Goal: Browse casually: Explore the website without a specific task or goal

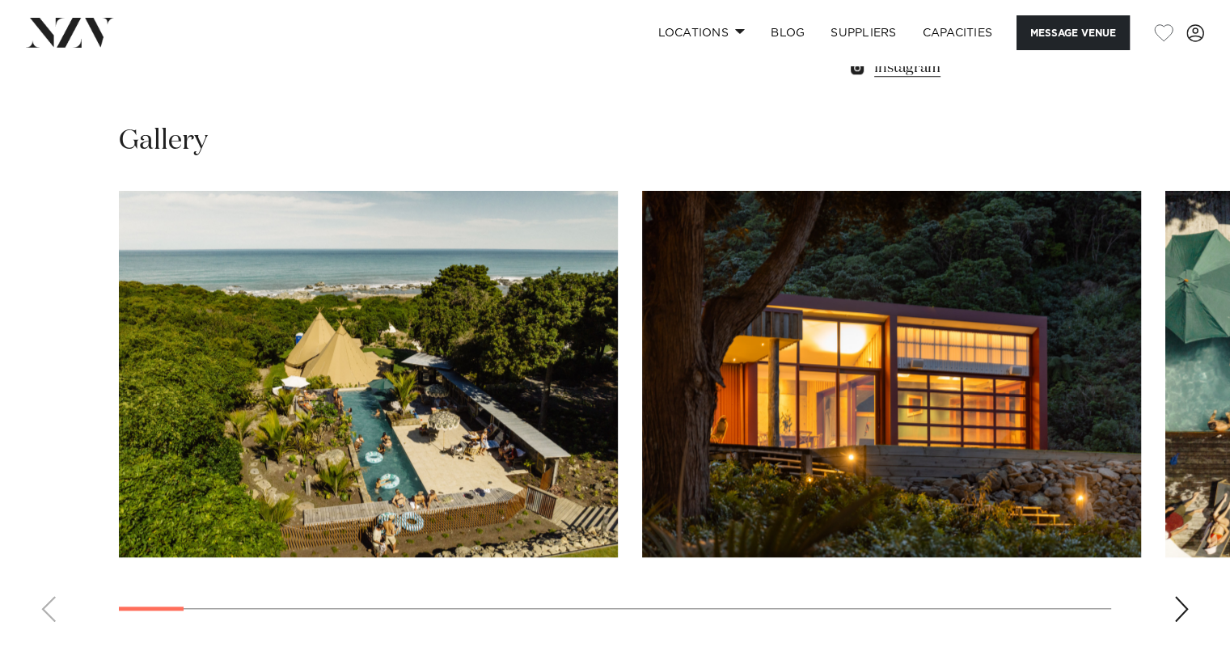
scroll to position [1391, 0]
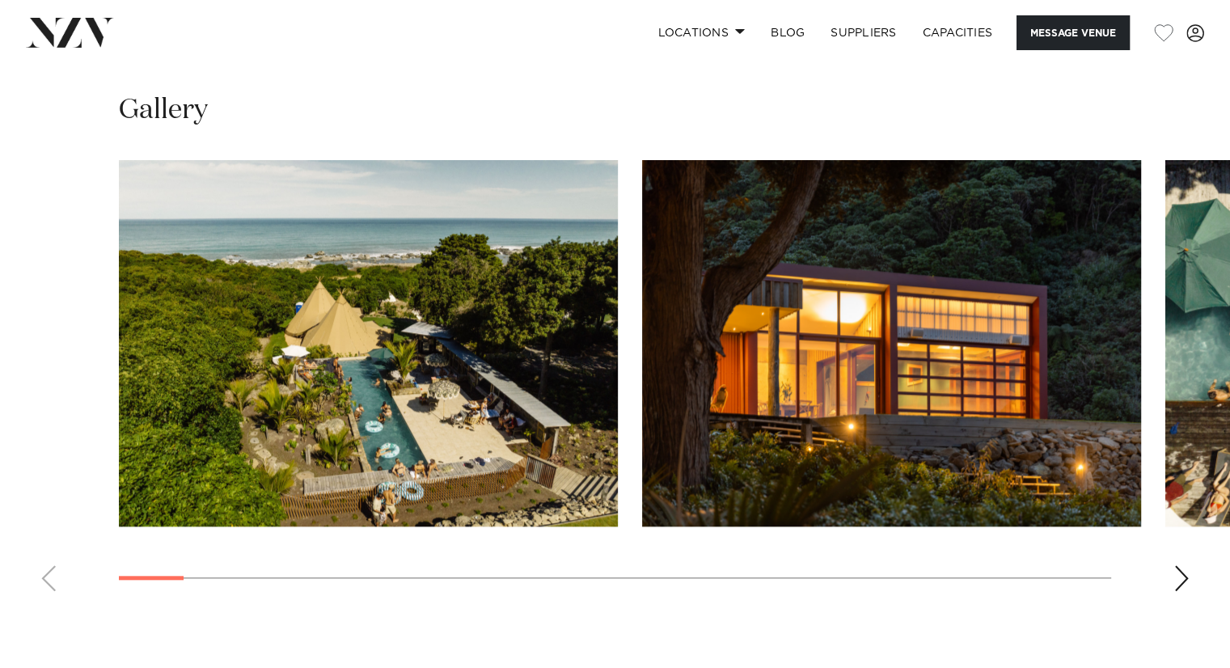
click at [1175, 579] on div "Next slide" at bounding box center [1181, 578] width 16 height 26
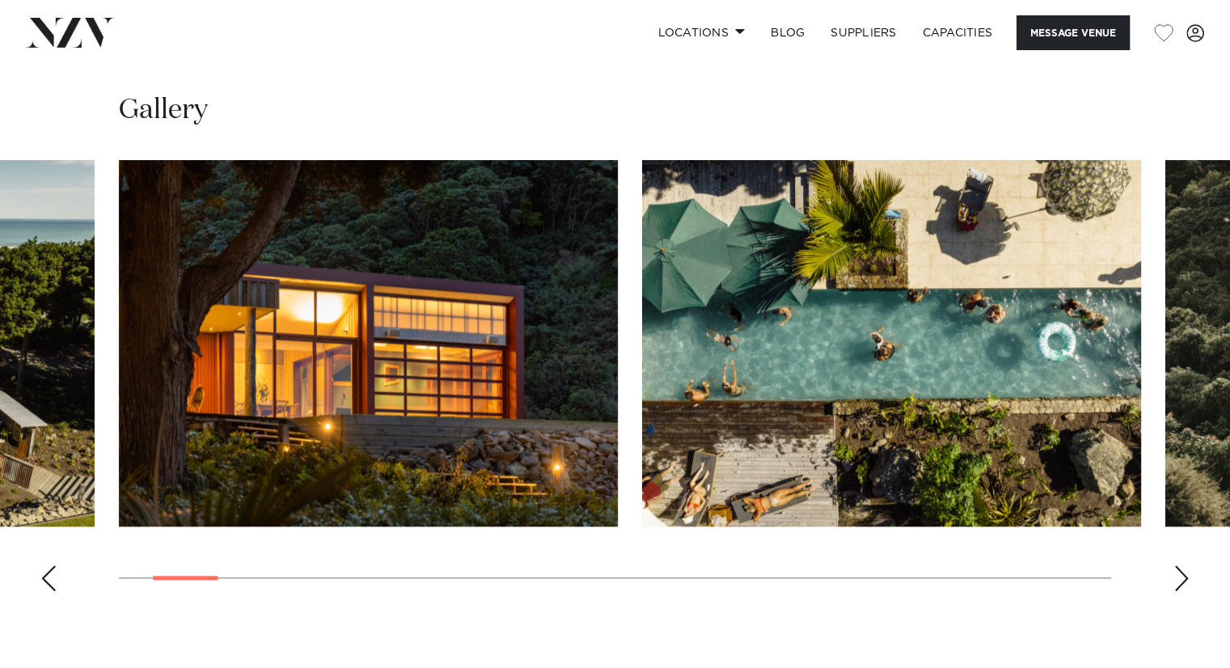
click at [1175, 579] on div "Next slide" at bounding box center [1181, 578] width 16 height 26
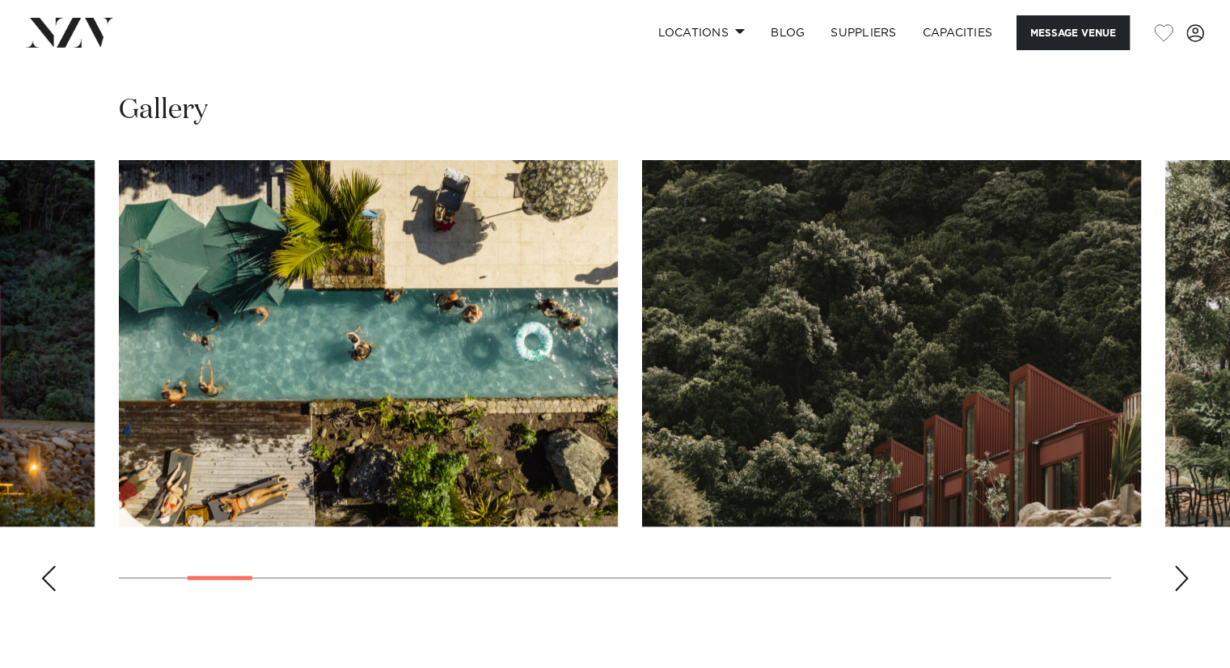
click at [1175, 579] on div "Next slide" at bounding box center [1181, 578] width 16 height 26
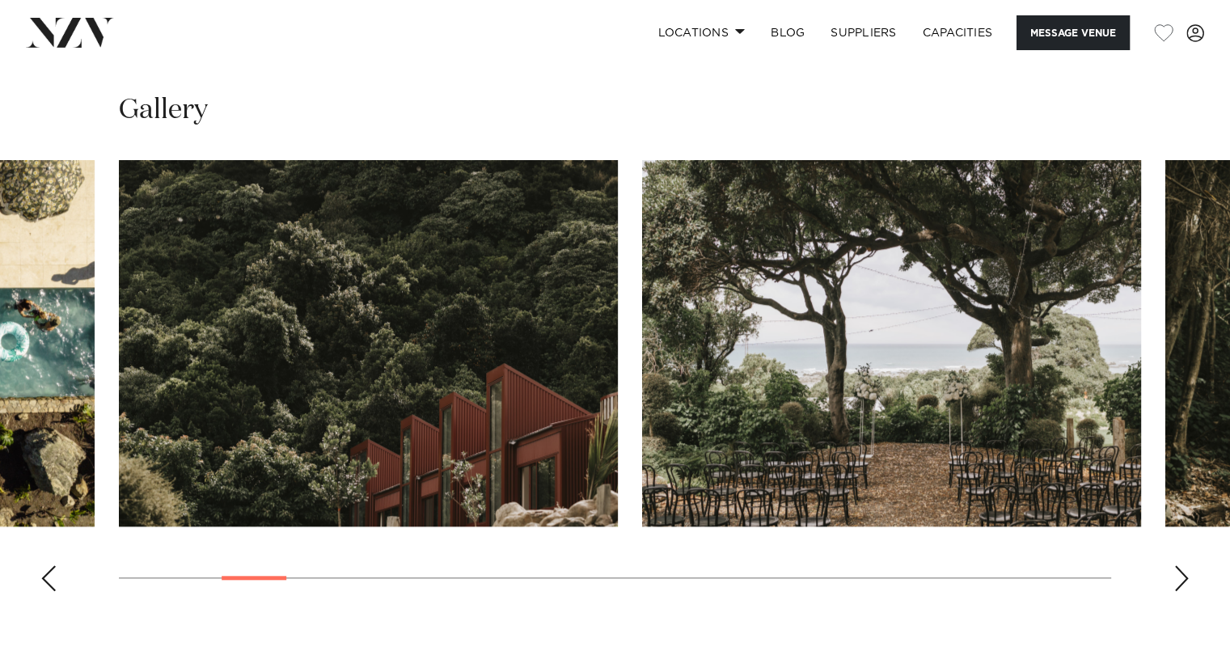
click at [1175, 579] on div "Next slide" at bounding box center [1181, 578] width 16 height 26
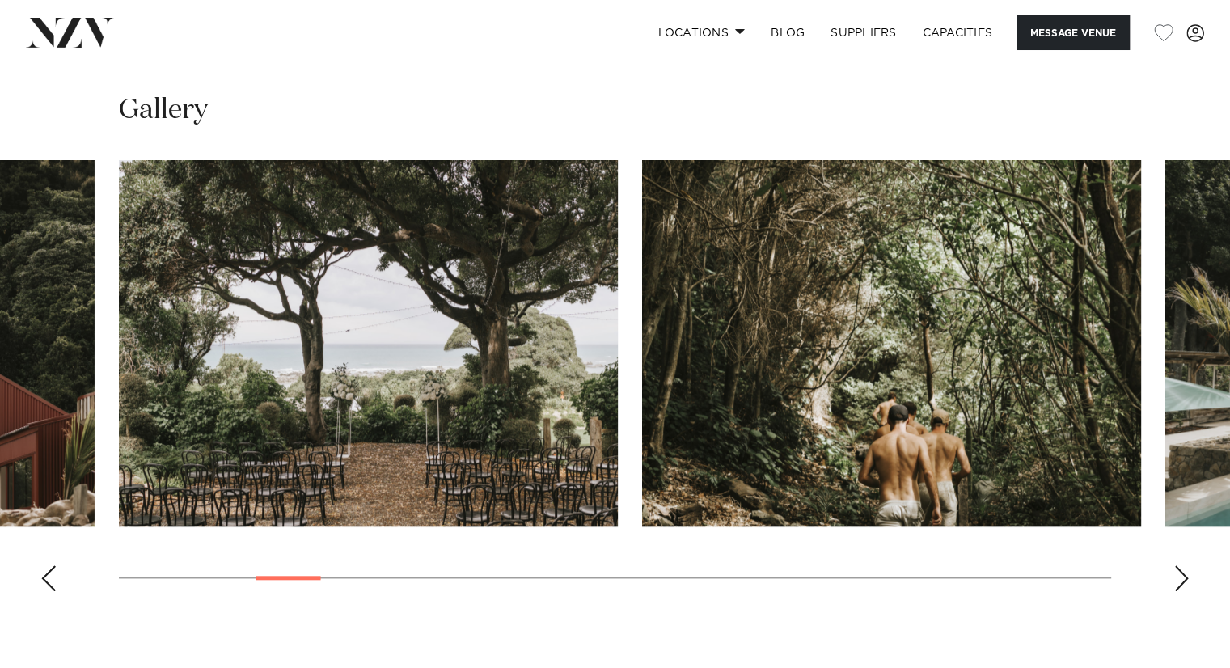
click at [1175, 579] on div "Next slide" at bounding box center [1181, 578] width 16 height 26
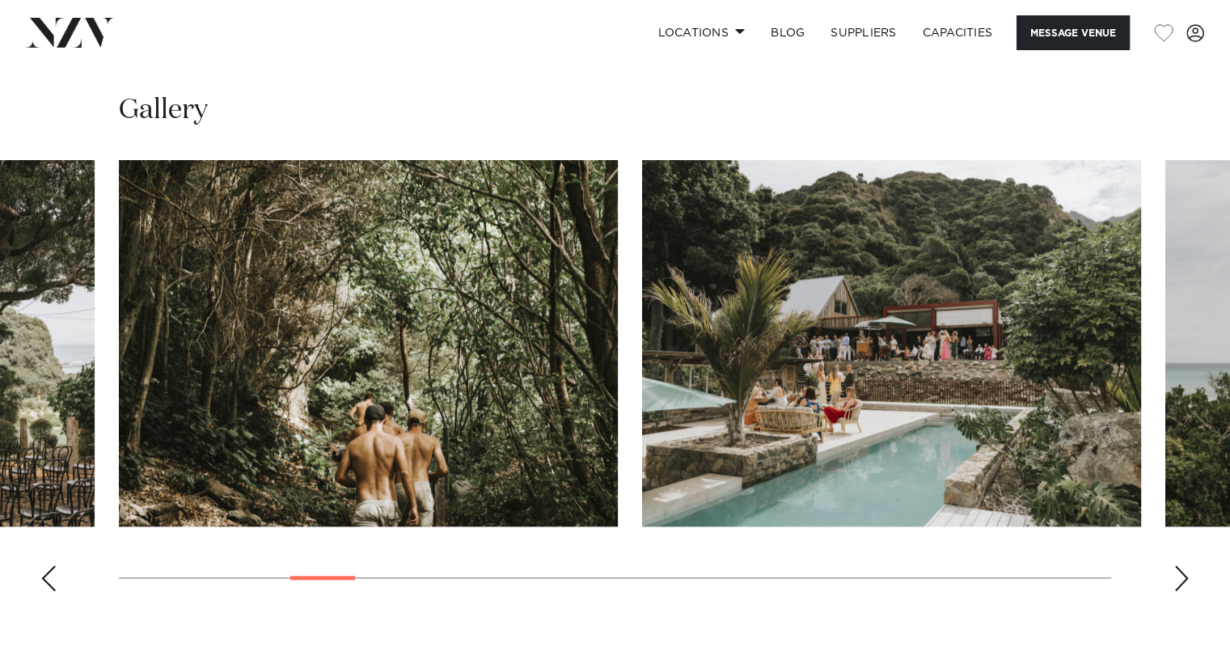
click at [1175, 579] on div "Next slide" at bounding box center [1181, 578] width 16 height 26
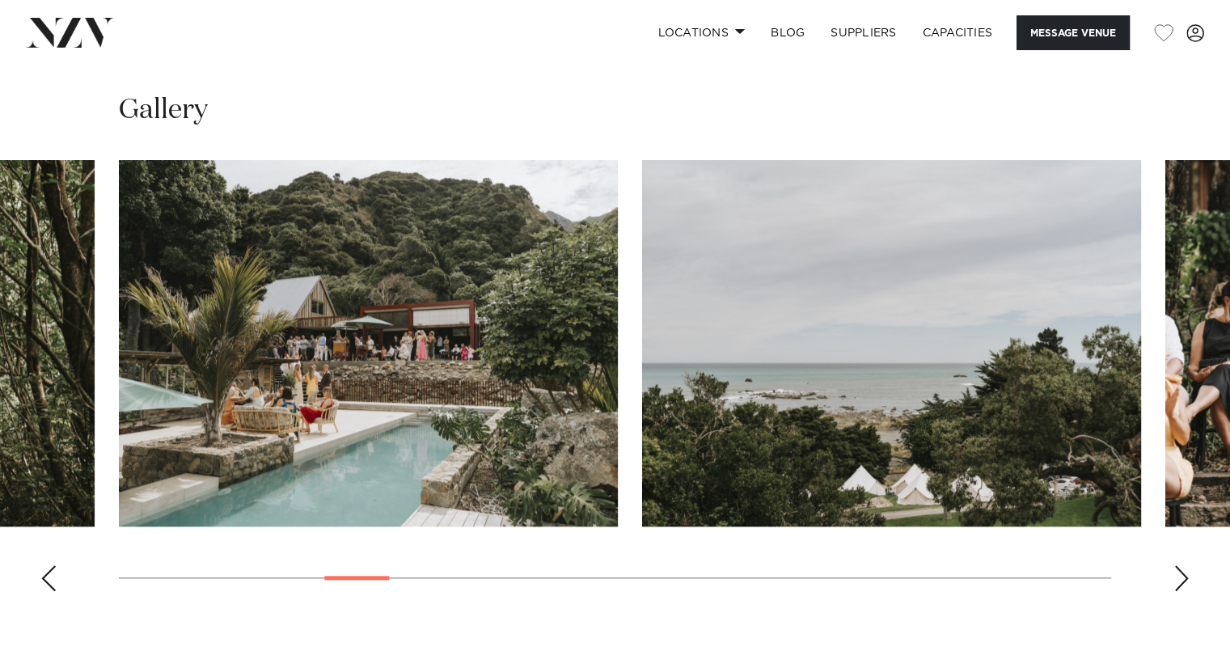
click at [1175, 579] on div "Next slide" at bounding box center [1181, 578] width 16 height 26
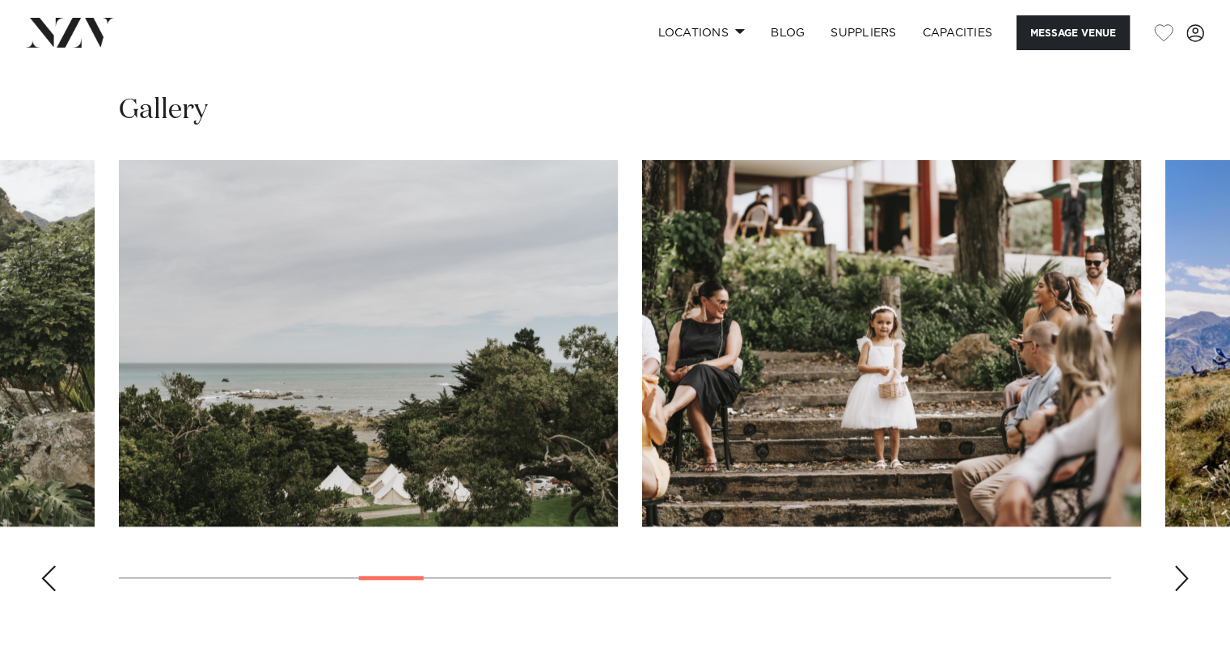
click at [1175, 579] on div "Next slide" at bounding box center [1181, 578] width 16 height 26
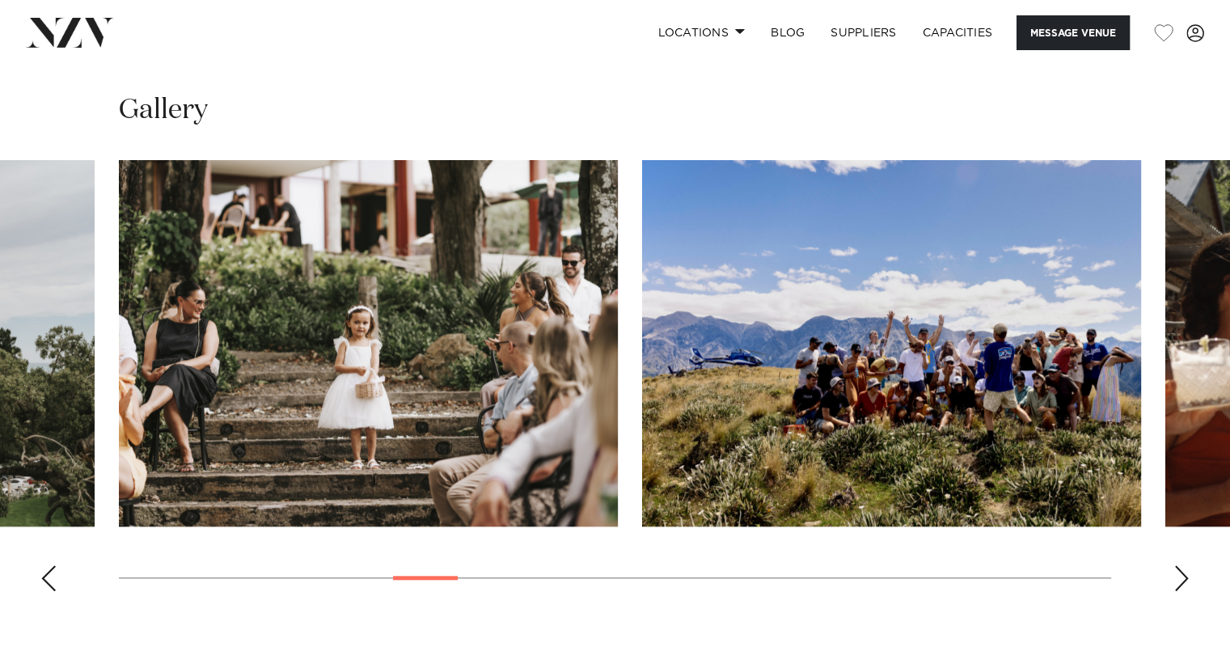
click at [1175, 579] on div "Next slide" at bounding box center [1181, 578] width 16 height 26
